Goal: Information Seeking & Learning: Learn about a topic

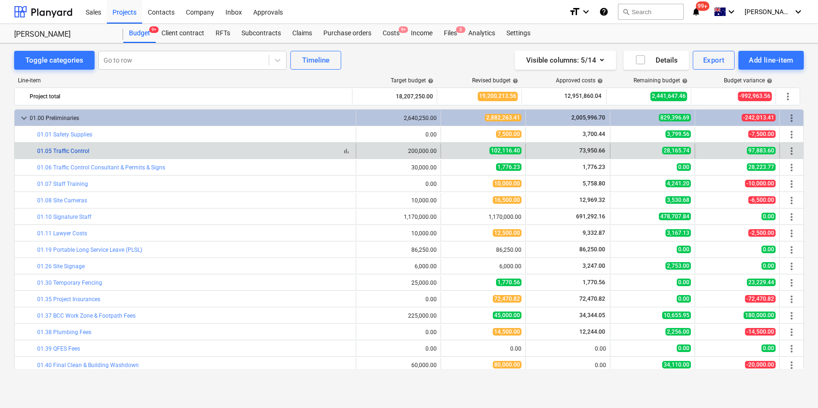
click at [76, 153] on link "01.05 Traffic Control" at bounding box center [63, 151] width 52 height 7
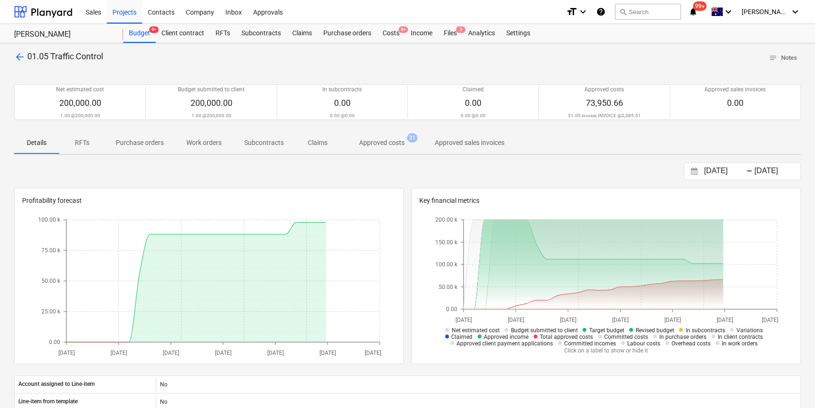
click at [354, 137] on span "Approved costs 31" at bounding box center [381, 142] width 83 height 17
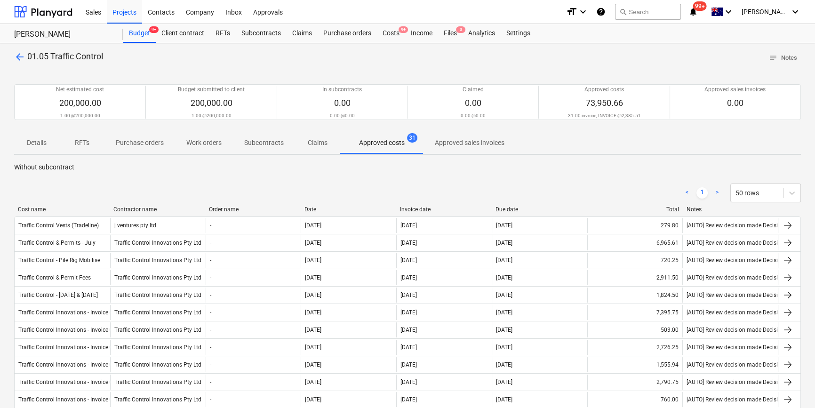
click at [715, 191] on link ">" at bounding box center [717, 192] width 11 height 11
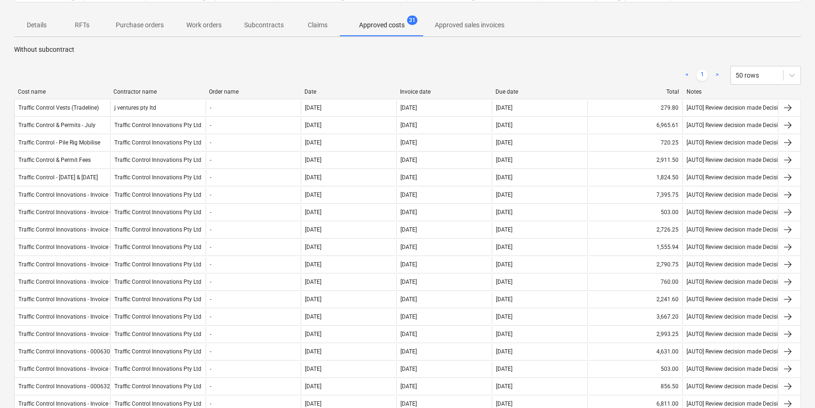
scroll to position [532, 0]
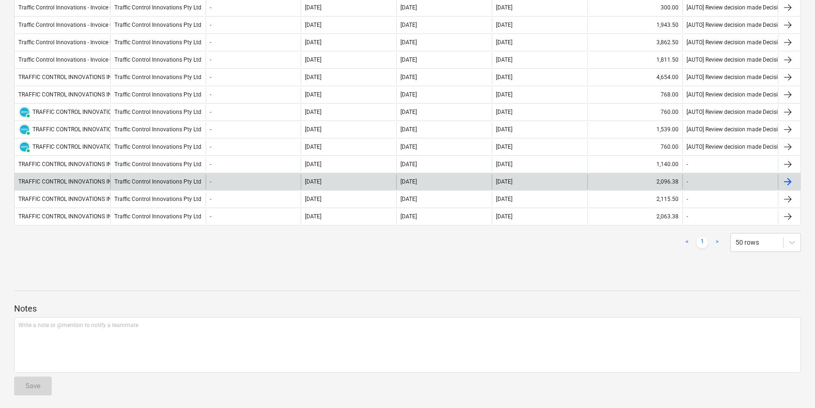
click at [94, 184] on div "TRAFFIC CONTROL INNOVATIONS INV- 00066210" at bounding box center [63, 181] width 96 height 15
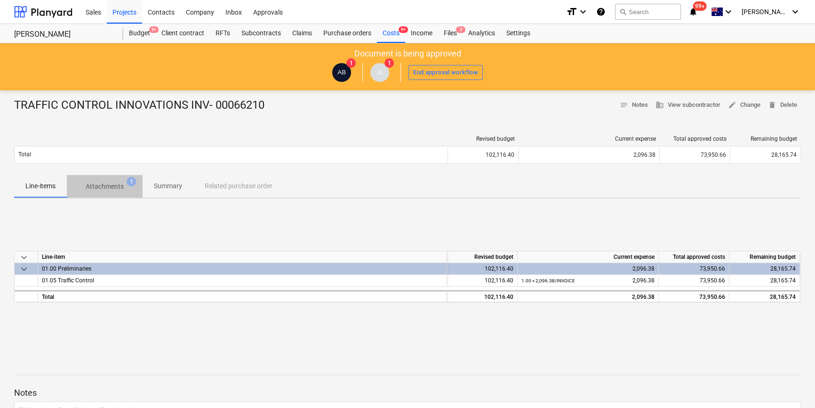
click at [103, 177] on button "Attachments 1" at bounding box center [105, 186] width 76 height 23
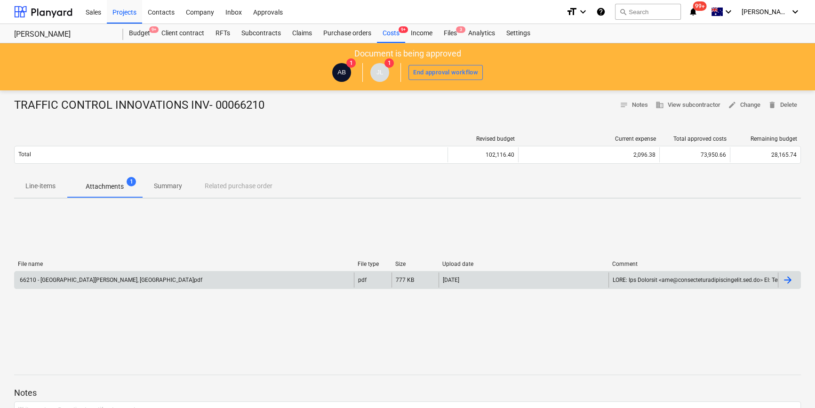
click at [127, 274] on div "66210 - [GEOGRAPHIC_DATA][PERSON_NAME], [GEOGRAPHIC_DATA]pdf" at bounding box center [184, 280] width 339 height 15
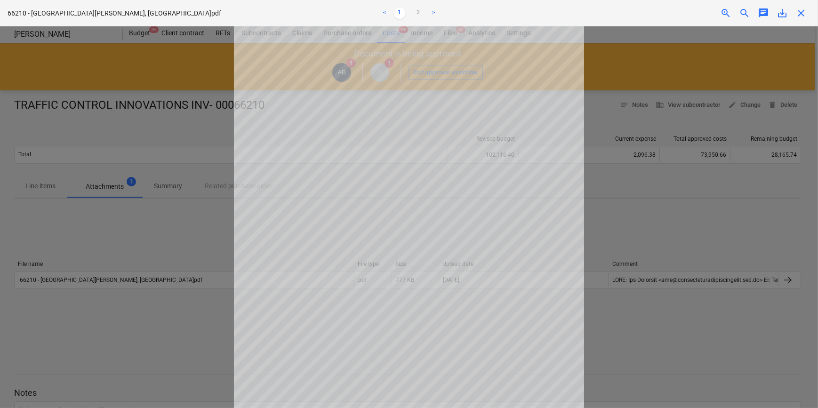
click at [172, 220] on div at bounding box center [409, 217] width 818 height 382
drag, startPoint x: 161, startPoint y: 208, endPoint x: 141, endPoint y: 182, distance: 33.2
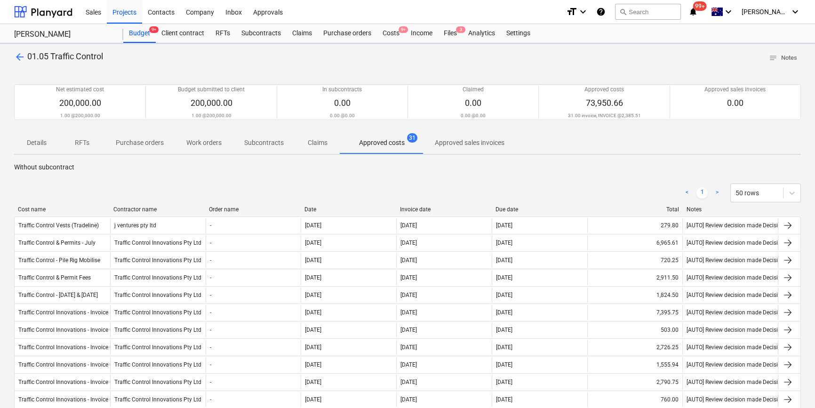
scroll to position [86, 0]
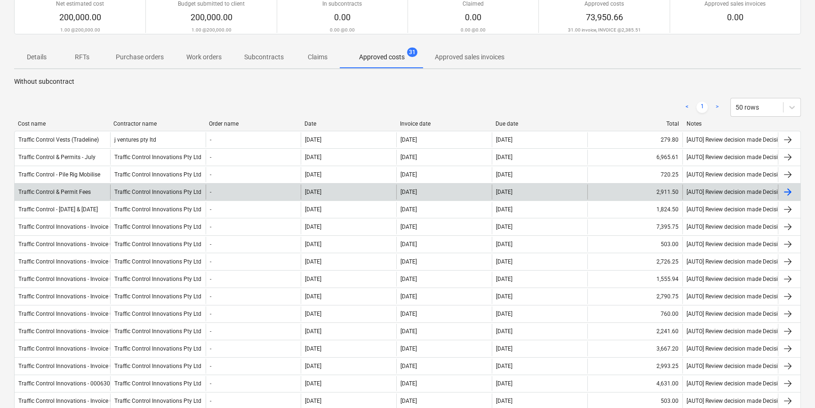
click at [69, 195] on div "Traffic Control & Permit Fees" at bounding box center [63, 192] width 96 height 15
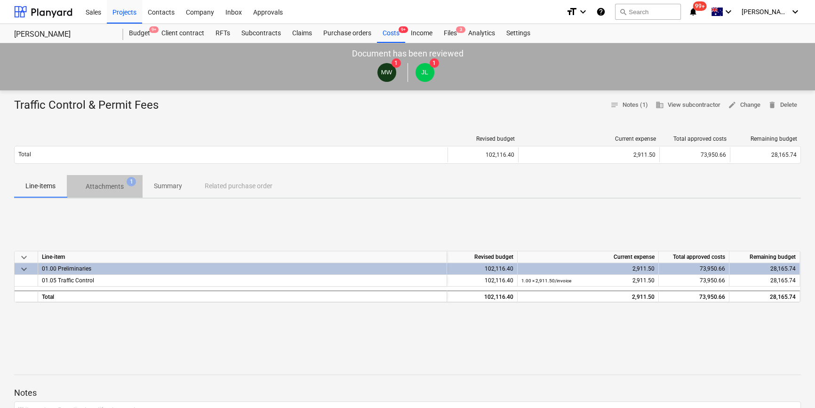
click at [106, 186] on p "Attachments" at bounding box center [105, 187] width 38 height 10
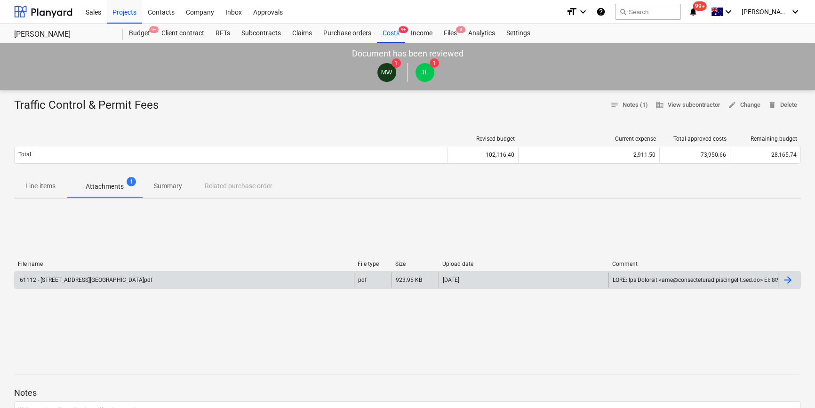
click at [122, 285] on div "61112 - [STREET_ADDRESS][GEOGRAPHIC_DATA]pdf" at bounding box center [184, 280] width 339 height 15
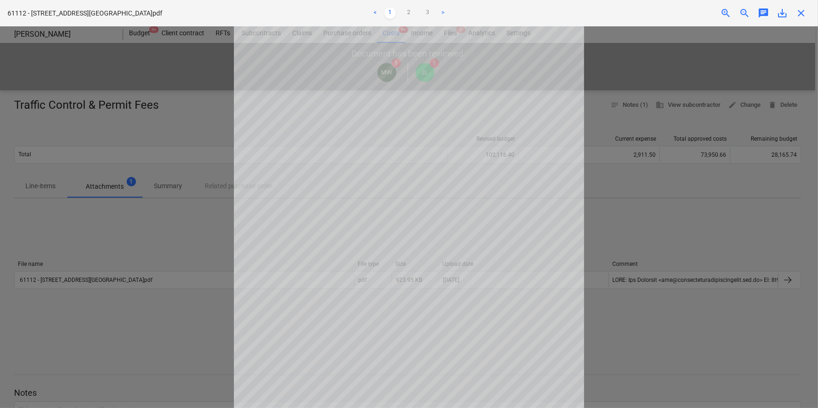
drag, startPoint x: 725, startPoint y: 135, endPoint x: 589, endPoint y: 98, distance: 140.6
click at [725, 135] on div at bounding box center [409, 217] width 818 height 382
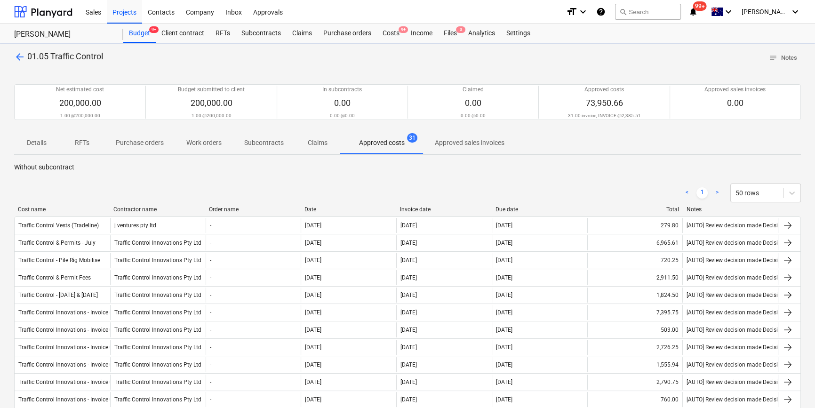
scroll to position [86, 0]
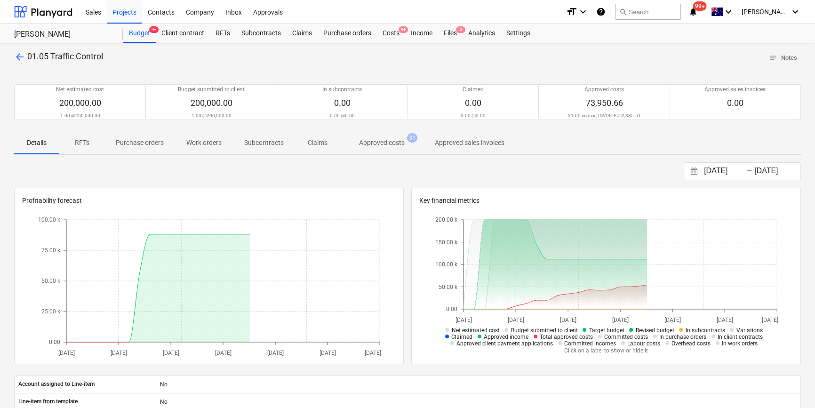
click at [20, 49] on div "arrow_back 01.05 Traffic Control notes Notes Net estimated cost 200,000.00 1.00…" at bounding box center [407, 334] width 815 height 582
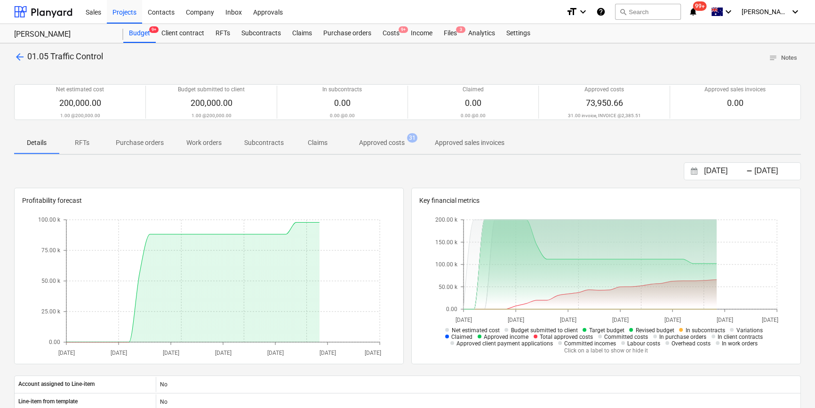
click at [20, 57] on span "arrow_back" at bounding box center [19, 56] width 11 height 11
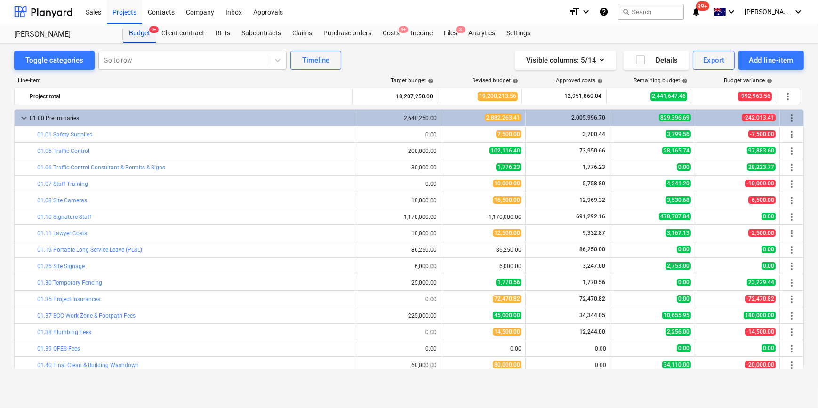
click at [144, 36] on div "Budget 9+" at bounding box center [139, 33] width 32 height 19
click at [81, 313] on link "01.37 BCC Work Zone & Footpath Fees" at bounding box center [86, 316] width 98 height 7
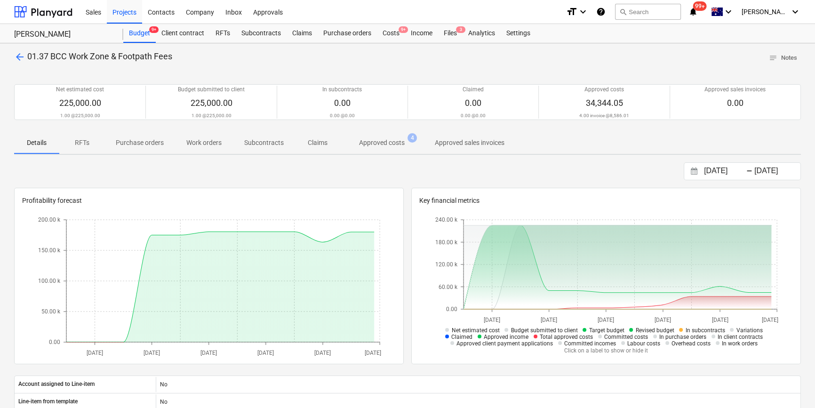
click at [365, 143] on p "Approved costs" at bounding box center [382, 143] width 46 height 10
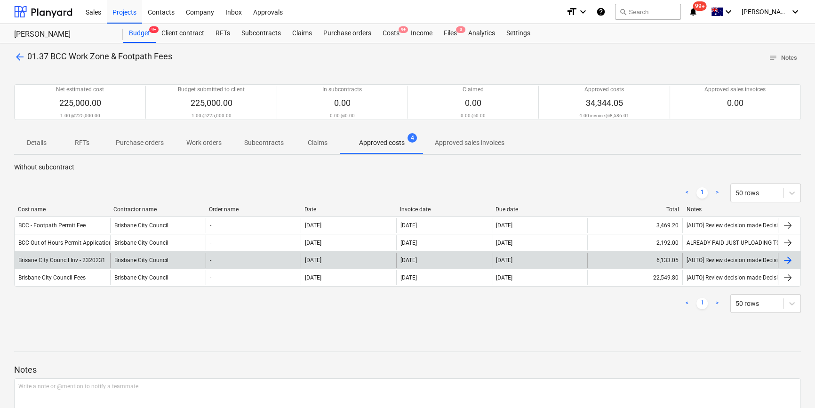
click at [102, 264] on div "Brisane City Council Inv - 2320231" at bounding box center [63, 260] width 96 height 15
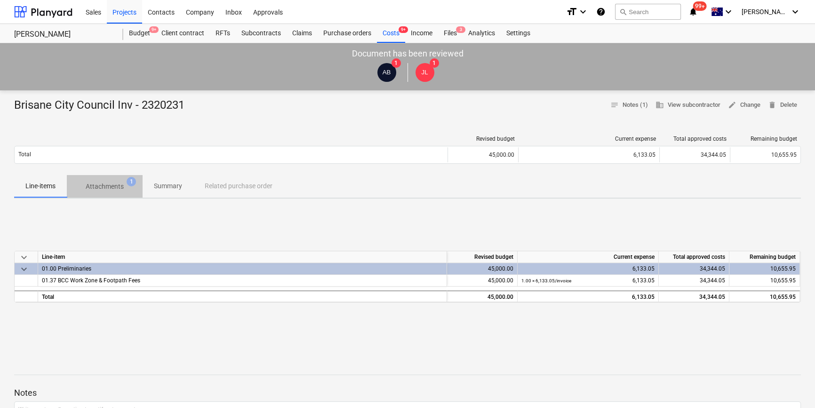
click at [87, 185] on p "Attachments" at bounding box center [105, 187] width 38 height 10
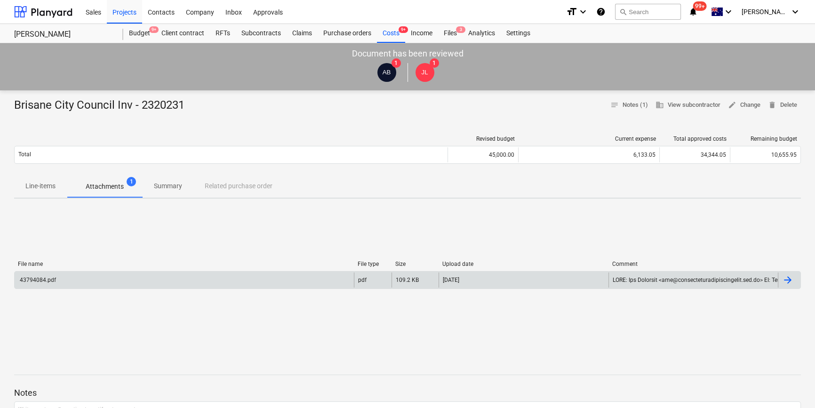
click at [134, 281] on div "43794084.pdf" at bounding box center [184, 280] width 339 height 15
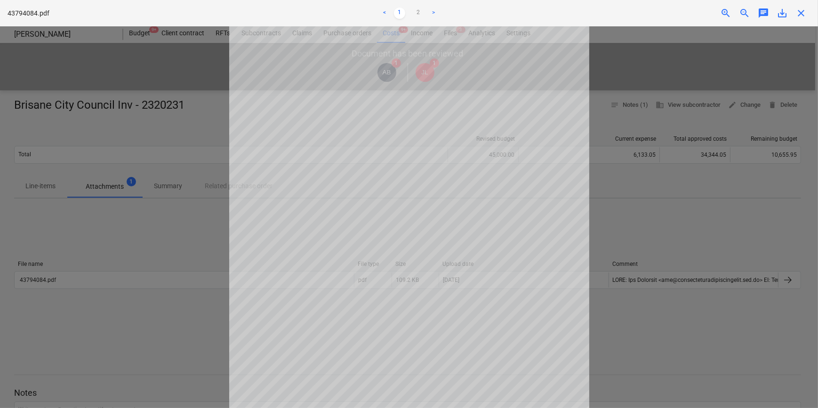
click at [165, 189] on div at bounding box center [409, 217] width 818 height 382
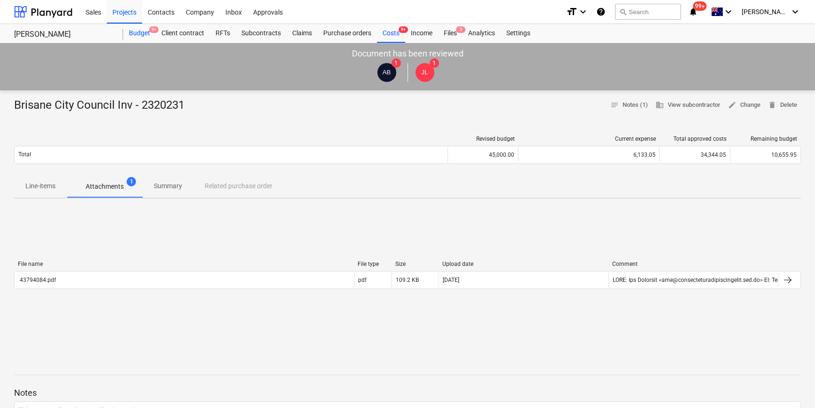
click at [142, 34] on div "Budget 9+" at bounding box center [139, 33] width 32 height 19
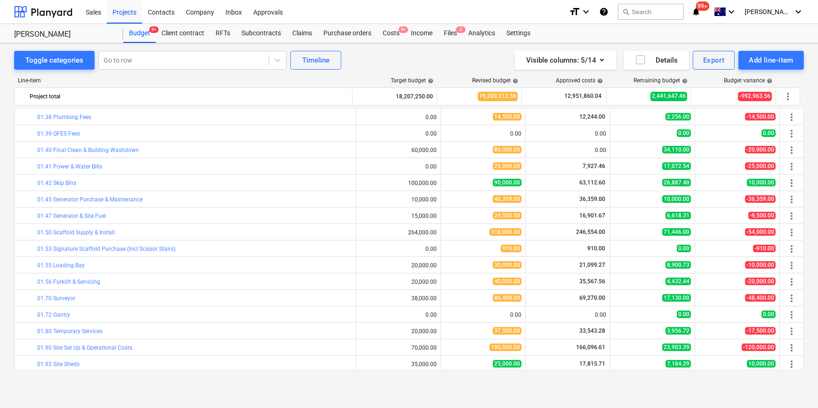
scroll to position [87, 0]
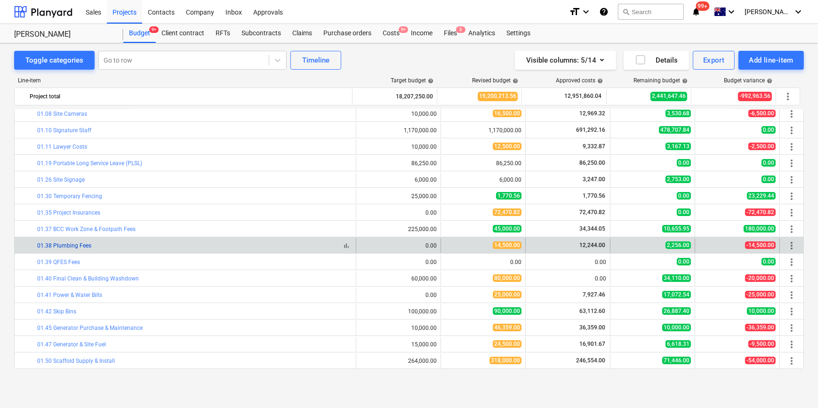
click at [82, 245] on link "01.38 Plumbing Fees" at bounding box center [64, 245] width 54 height 7
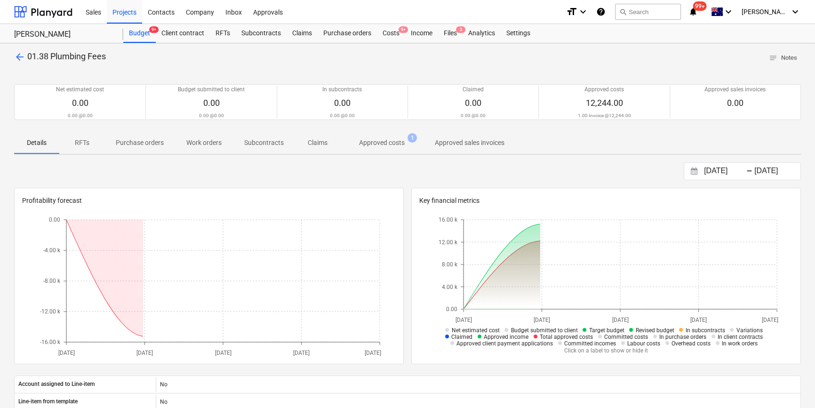
click at [359, 143] on p "Approved costs" at bounding box center [382, 143] width 46 height 10
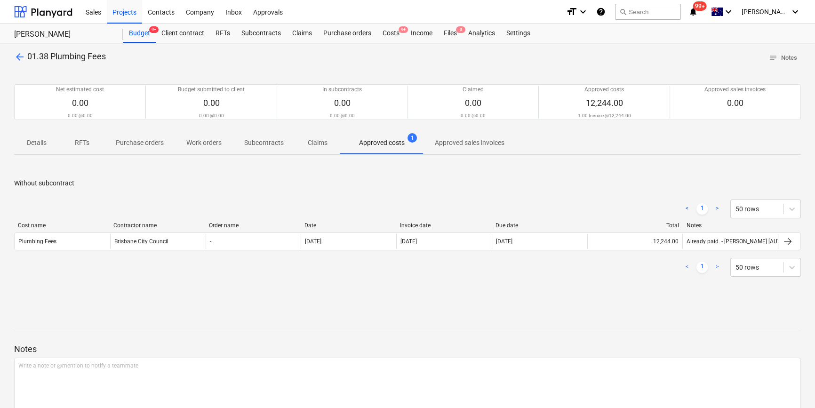
click at [23, 51] on p "arrow_back 01.38 Plumbing Fees" at bounding box center [60, 57] width 92 height 12
click at [22, 53] on span "arrow_back" at bounding box center [19, 56] width 11 height 11
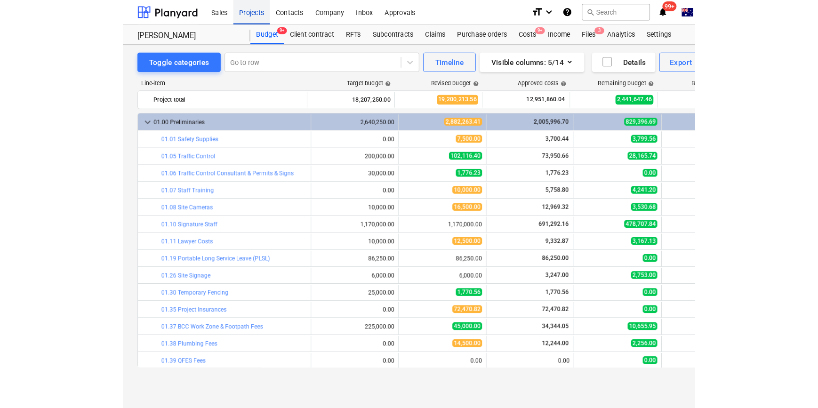
scroll to position [87, 0]
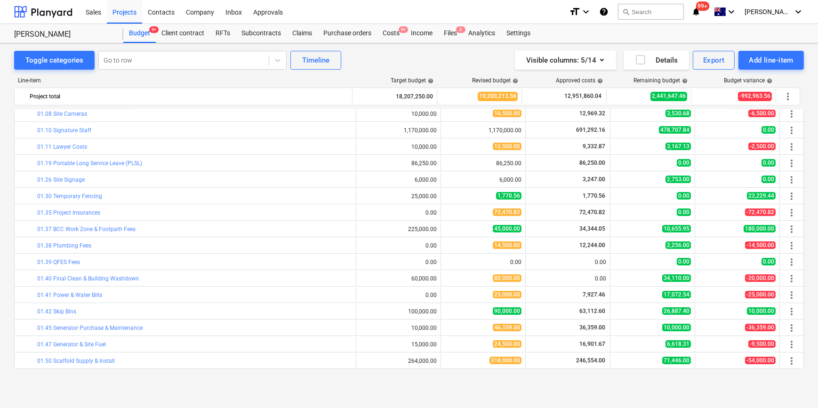
click at [72, 245] on link "01.38 Plumbing Fees" at bounding box center [64, 245] width 54 height 7
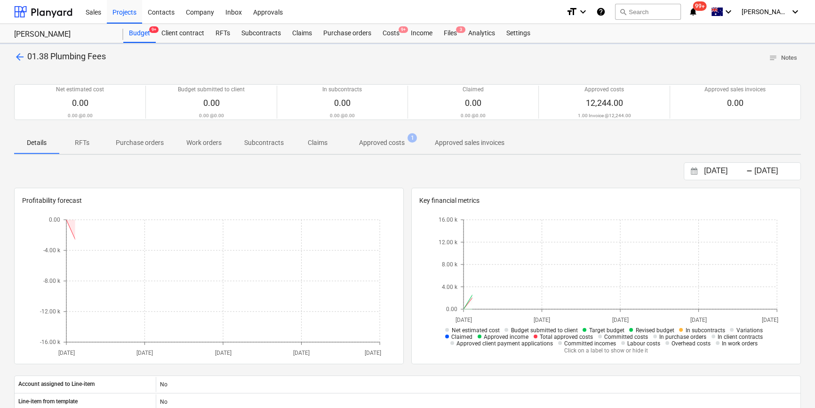
click at [378, 141] on p "Approved costs" at bounding box center [382, 143] width 46 height 10
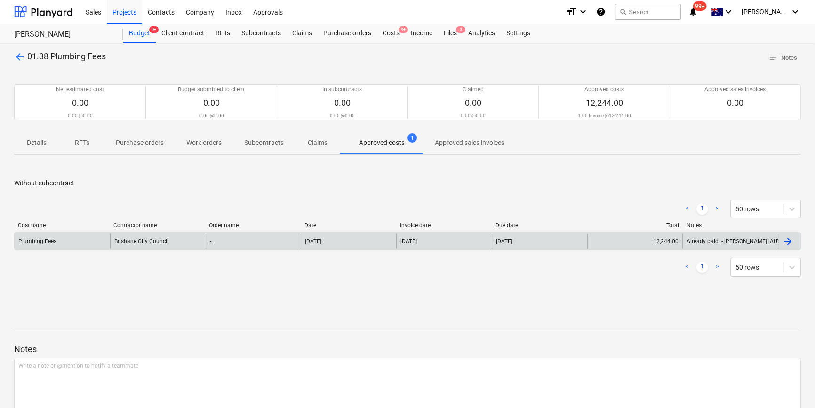
click at [90, 243] on div "Plumbing Fees" at bounding box center [63, 241] width 96 height 15
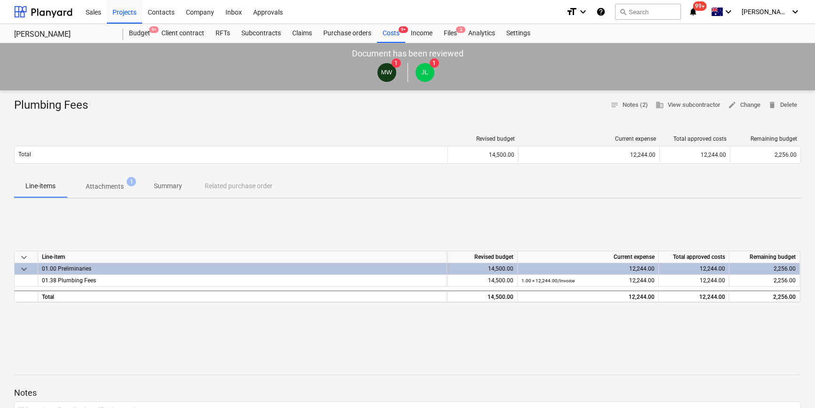
click at [112, 189] on p "Attachments" at bounding box center [105, 187] width 38 height 10
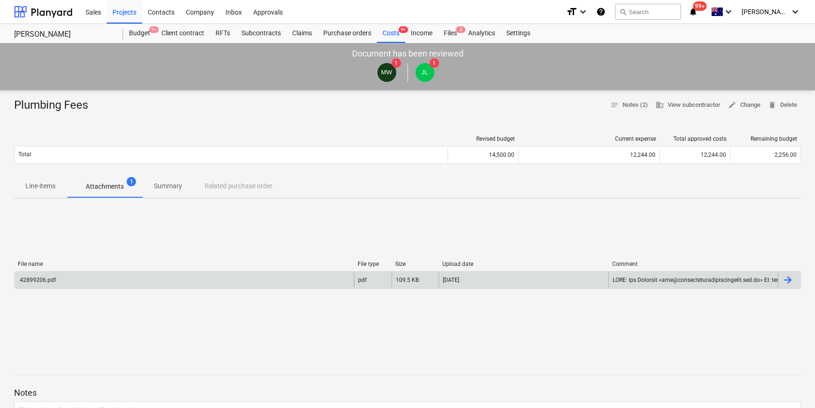
click at [103, 278] on div "42899206.pdf" at bounding box center [184, 280] width 339 height 15
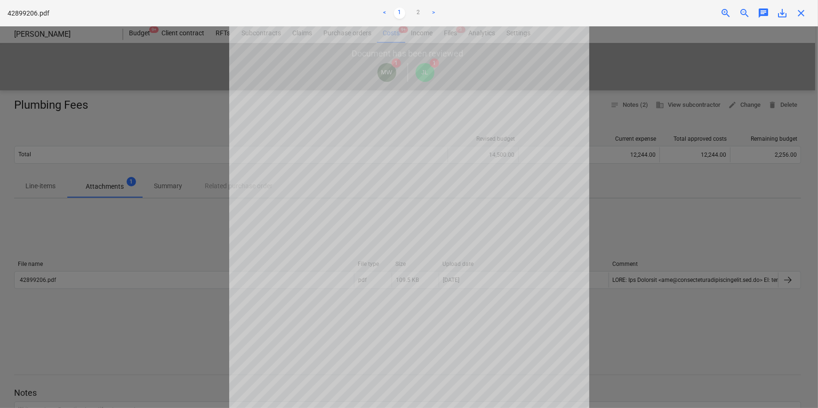
click at [165, 177] on div at bounding box center [409, 217] width 818 height 382
click at [712, 177] on div at bounding box center [409, 217] width 818 height 382
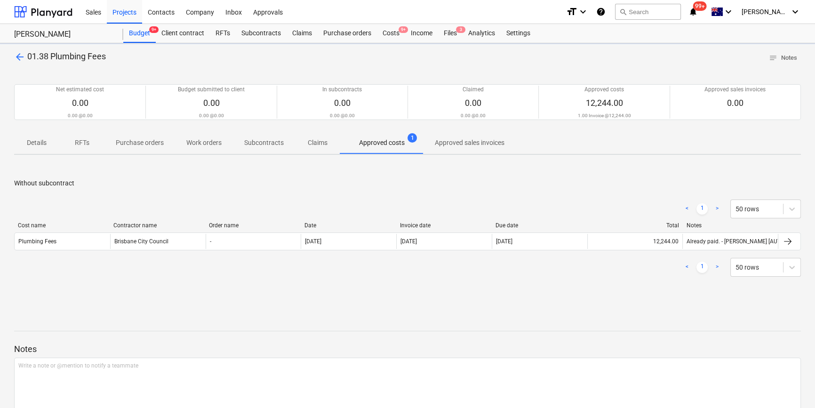
click at [15, 61] on span "arrow_back" at bounding box center [19, 56] width 11 height 11
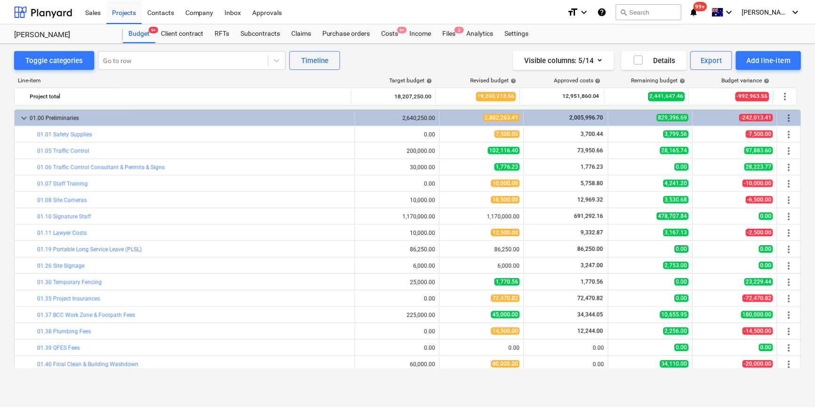
scroll to position [87, 0]
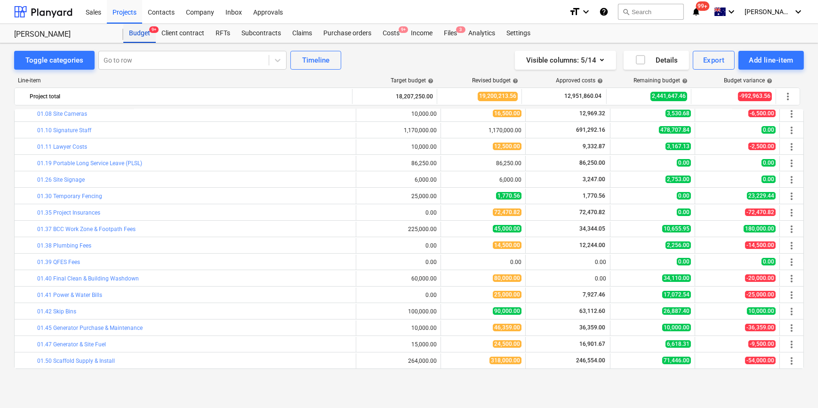
click at [135, 38] on div "Budget 9+" at bounding box center [139, 33] width 32 height 19
click at [145, 34] on div "Budget 9+" at bounding box center [139, 33] width 32 height 19
click at [382, 35] on div "Costs 9+" at bounding box center [391, 33] width 28 height 19
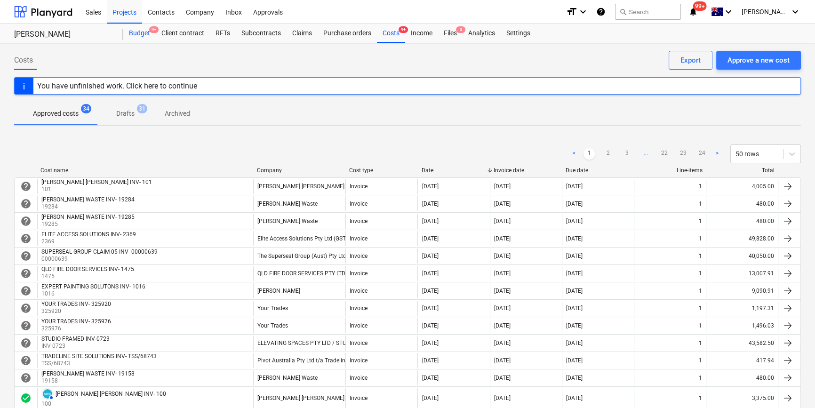
click at [129, 28] on div "Budget 9+" at bounding box center [139, 33] width 32 height 19
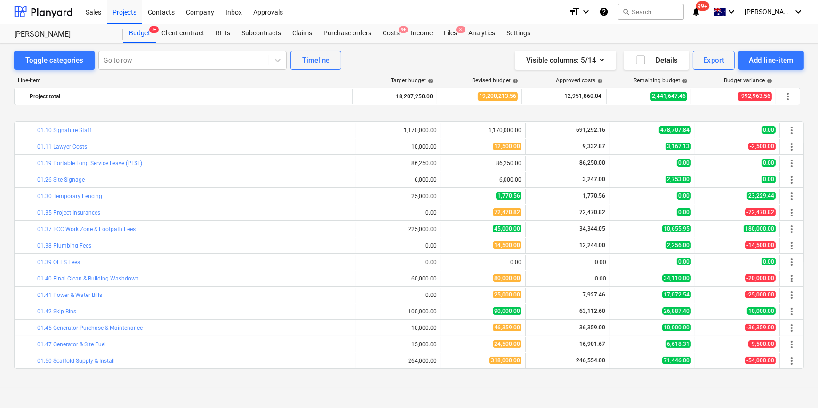
scroll to position [129, 0]
